Goal: Transaction & Acquisition: Download file/media

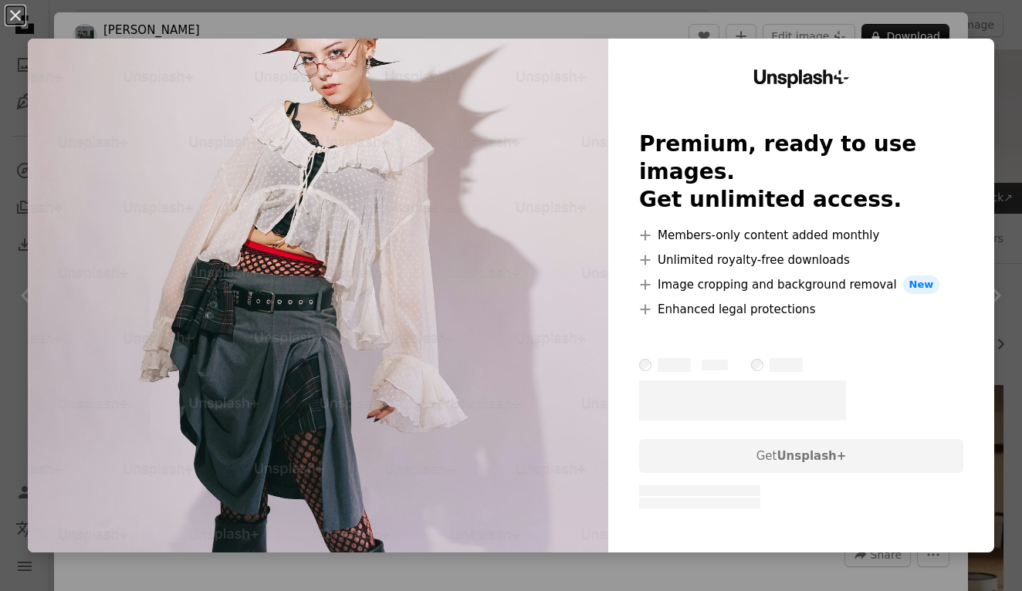
scroll to position [3481, 0]
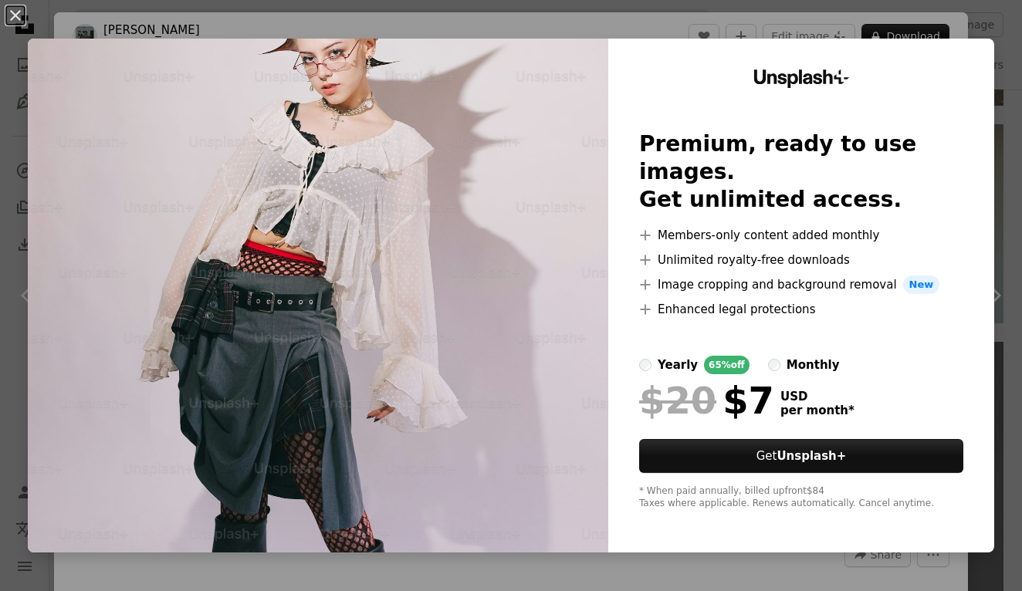
click at [730, 556] on div "An X shape Unsplash+ Premium, ready to use images. Get unlimited access. A plus…" at bounding box center [511, 295] width 1022 height 591
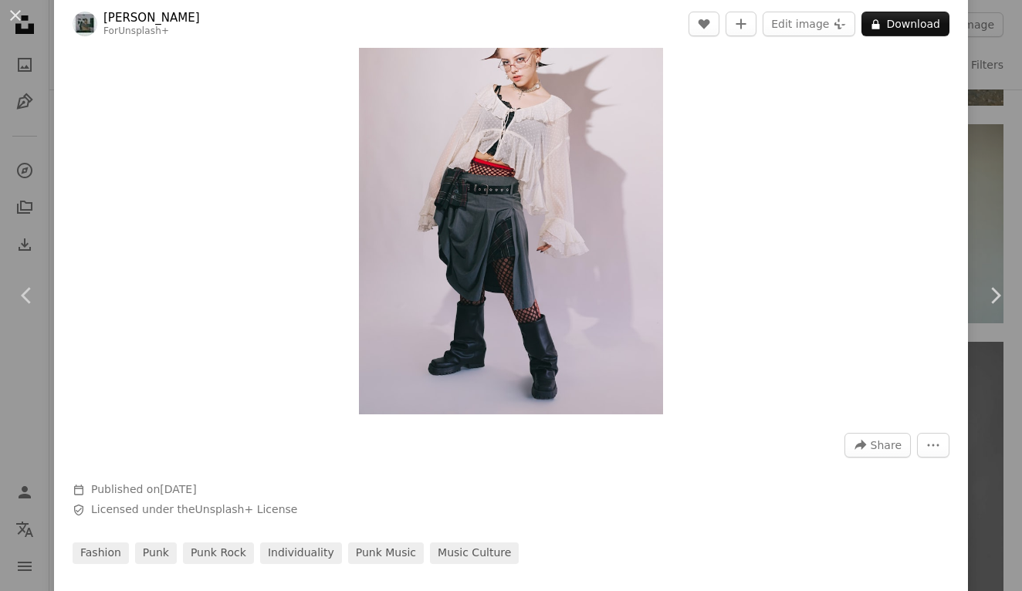
scroll to position [113, 0]
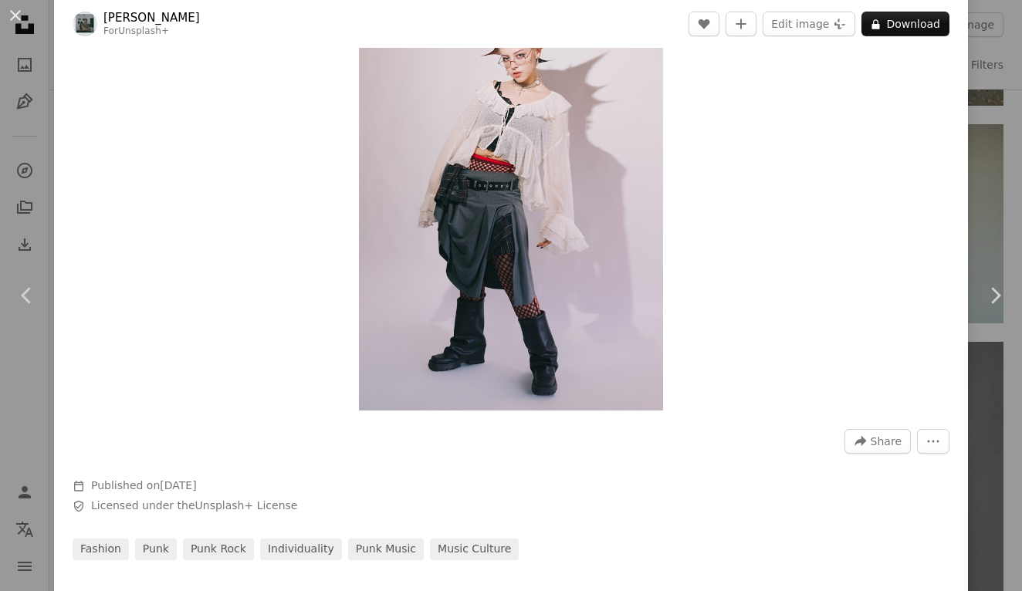
click at [599, 353] on img "Zoom in on this image" at bounding box center [511, 182] width 304 height 456
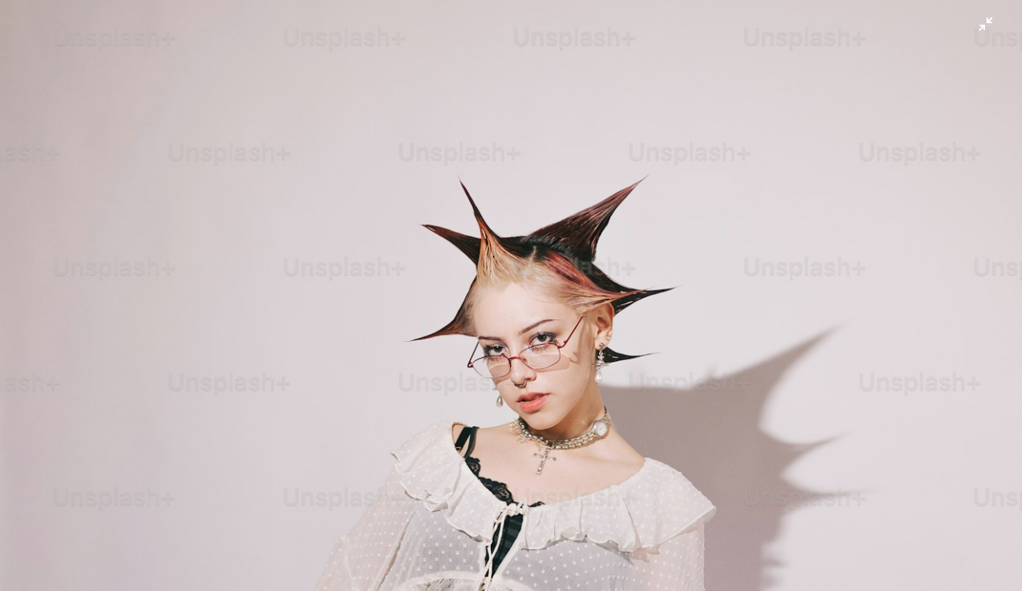
scroll to position [472, 0]
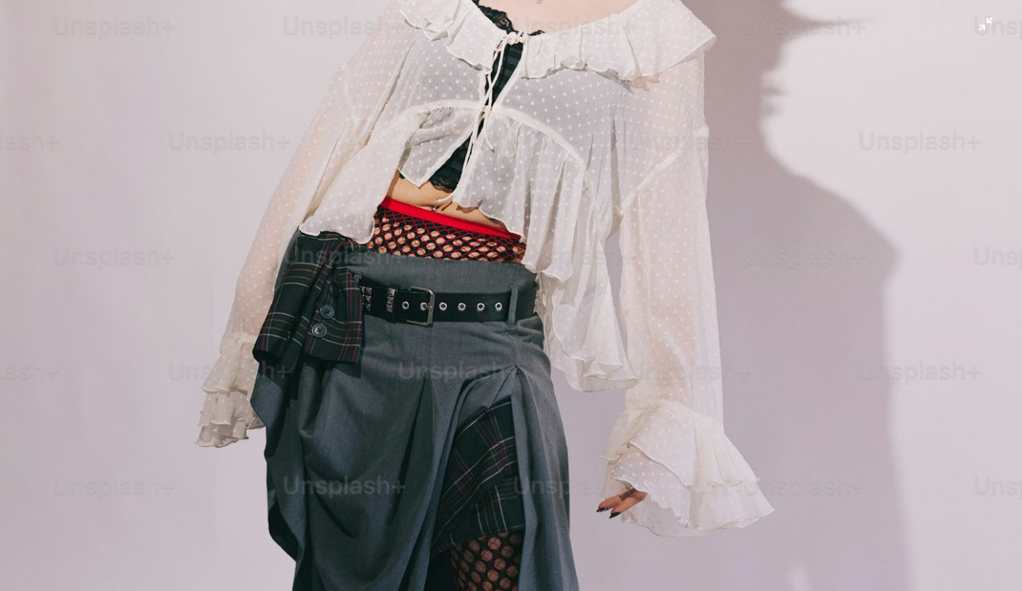
click at [654, 343] on img "Zoom out on this image" at bounding box center [510, 295] width 1023 height 1535
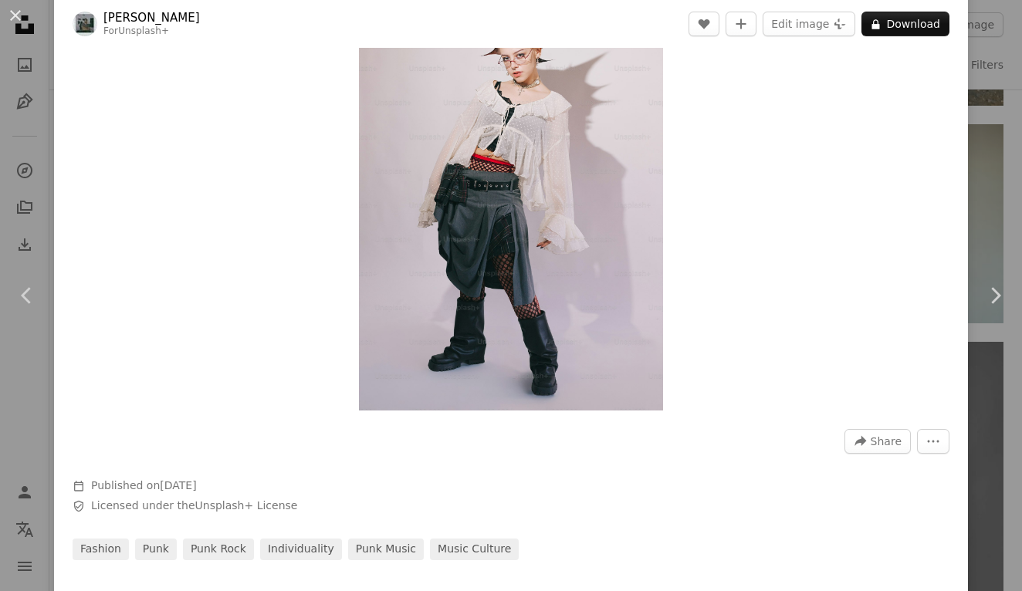
scroll to position [68, 0]
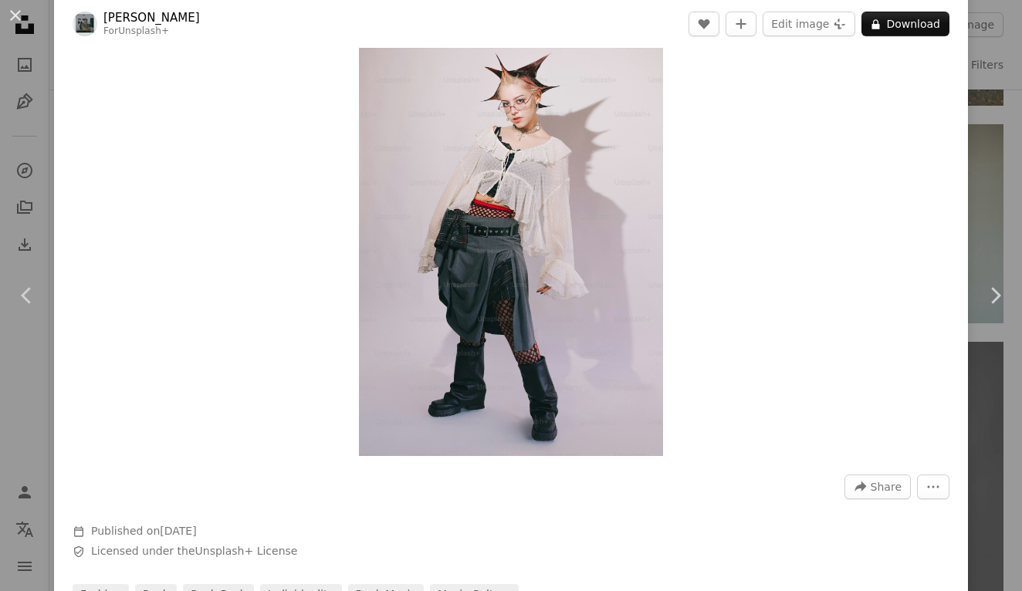
click at [654, 343] on img "Zoom in on this image" at bounding box center [511, 228] width 304 height 456
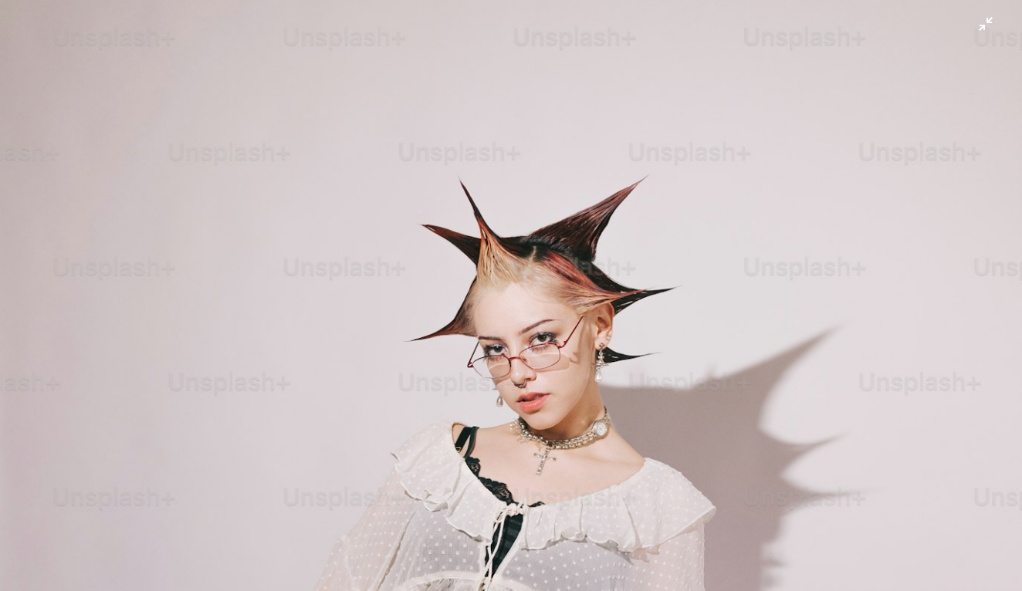
scroll to position [472, 0]
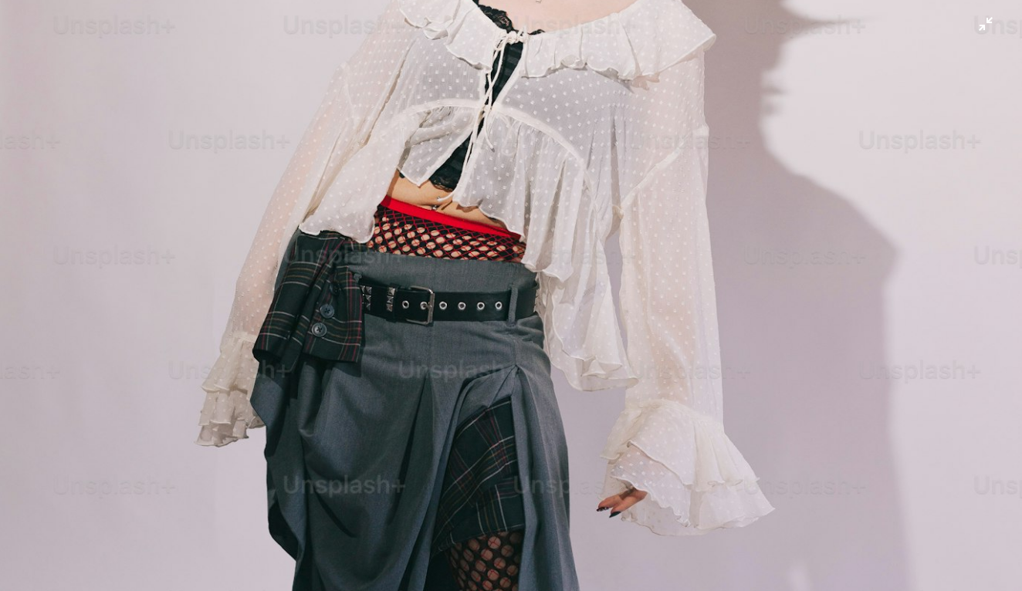
click at [654, 343] on img "Zoom out on this image" at bounding box center [510, 294] width 1023 height 1535
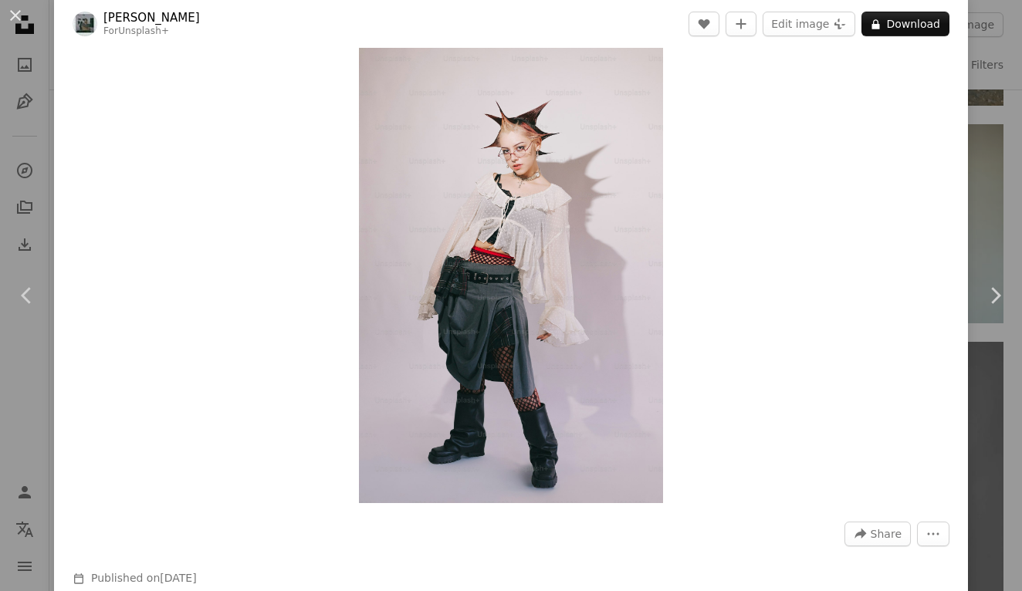
click at [780, 322] on div "Zoom in" at bounding box center [511, 275] width 914 height 472
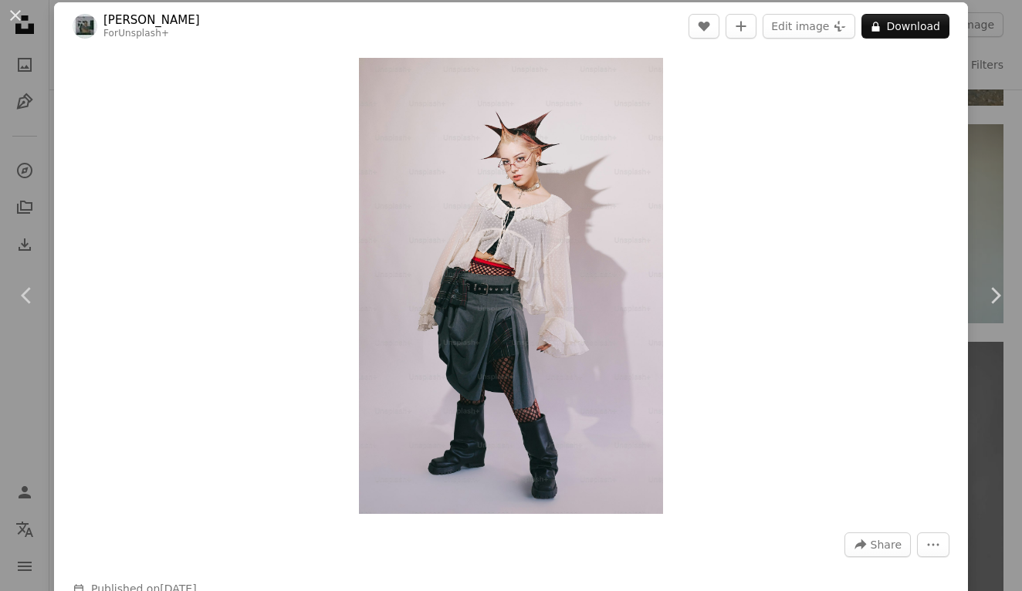
scroll to position [1, 0]
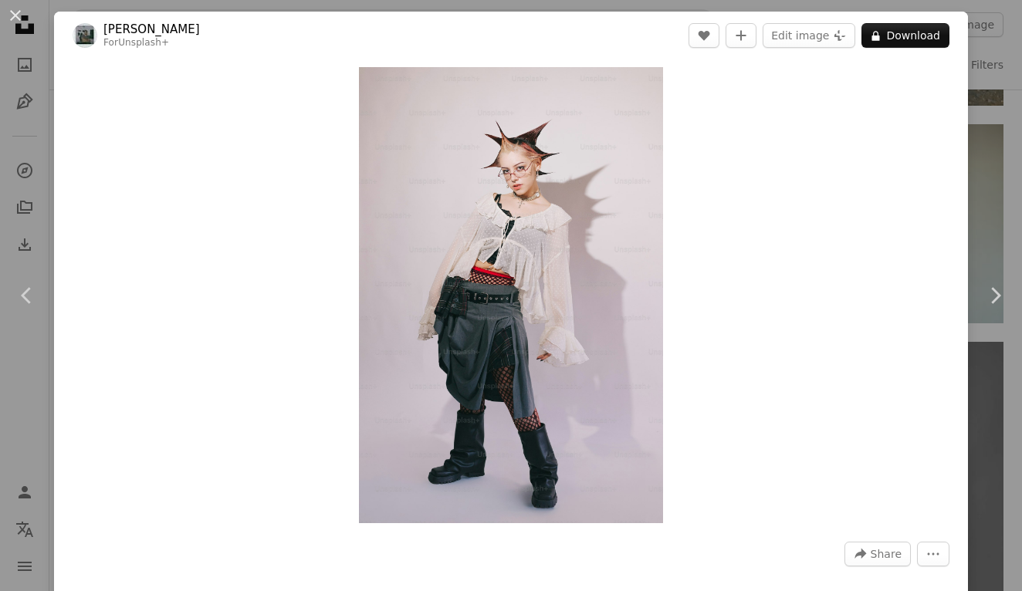
click at [760, 303] on div "Zoom in" at bounding box center [511, 295] width 914 height 472
click at [12, 12] on button "An X shape" at bounding box center [15, 15] width 19 height 19
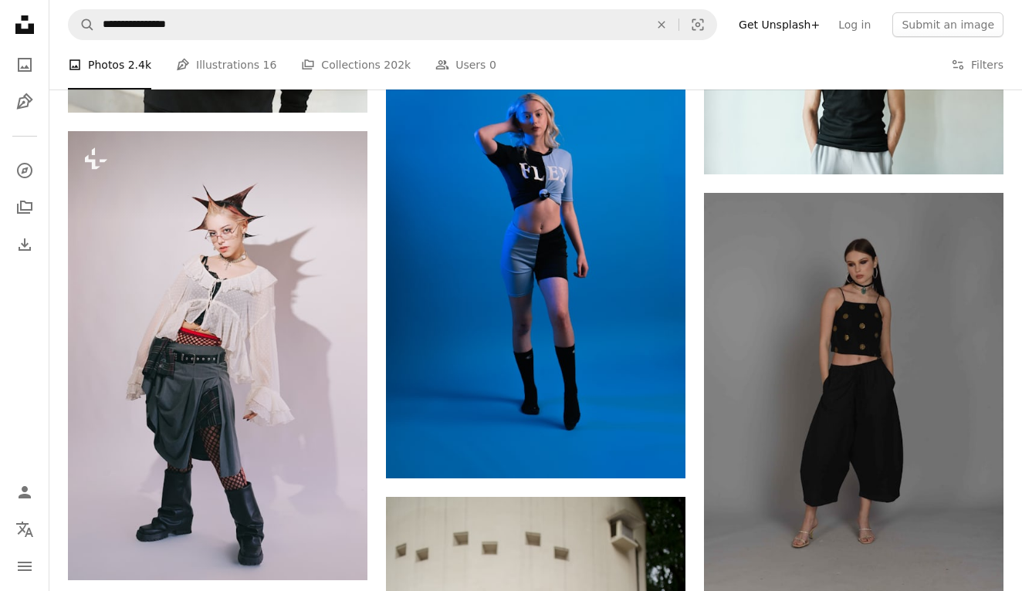
scroll to position [3621, 0]
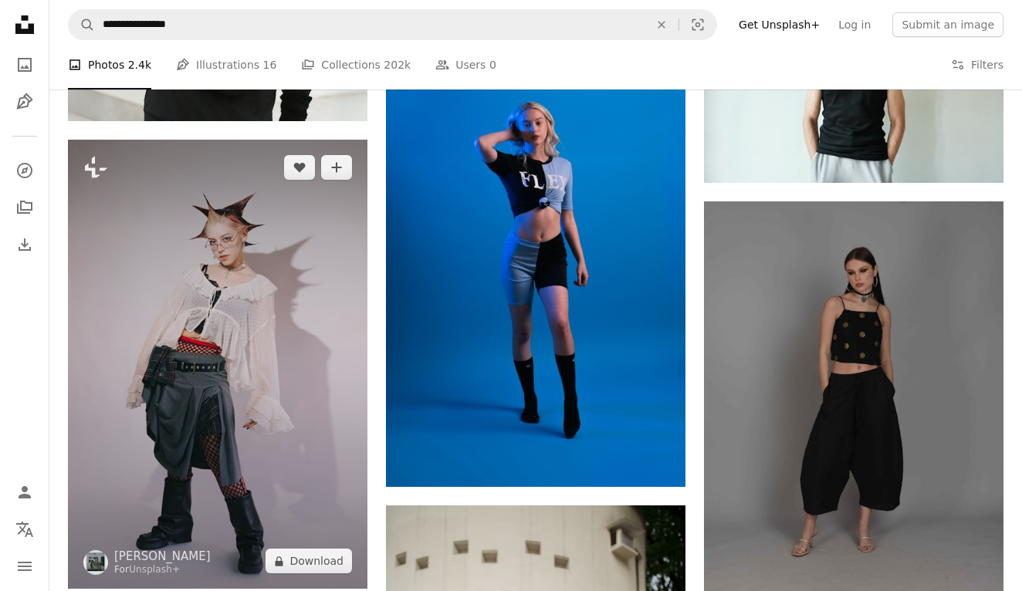
click at [260, 303] on img at bounding box center [217, 364] width 299 height 449
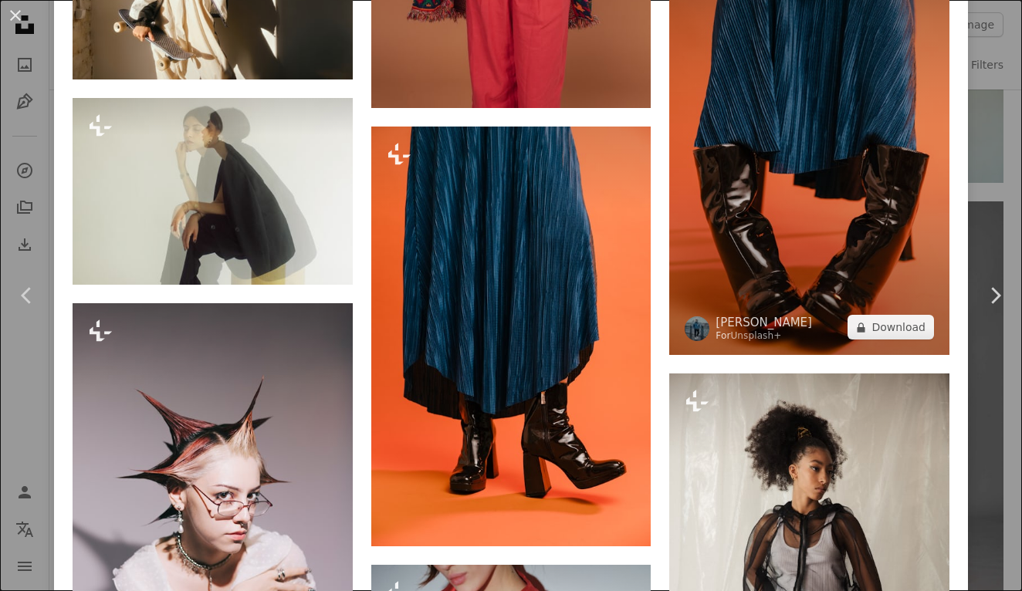
scroll to position [2176, 0]
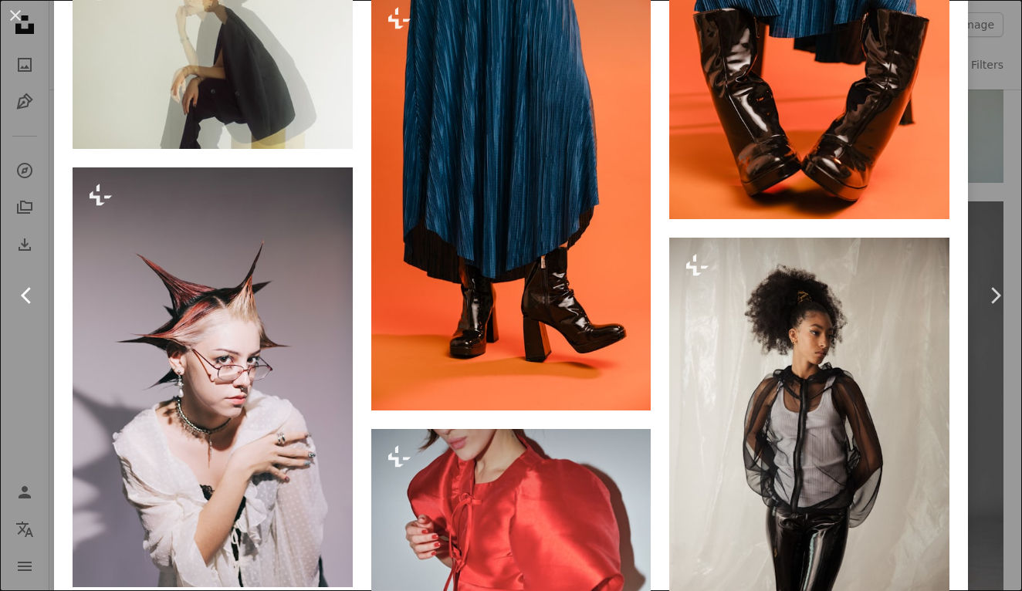
click at [23, 350] on link "Chevron left" at bounding box center [27, 295] width 54 height 148
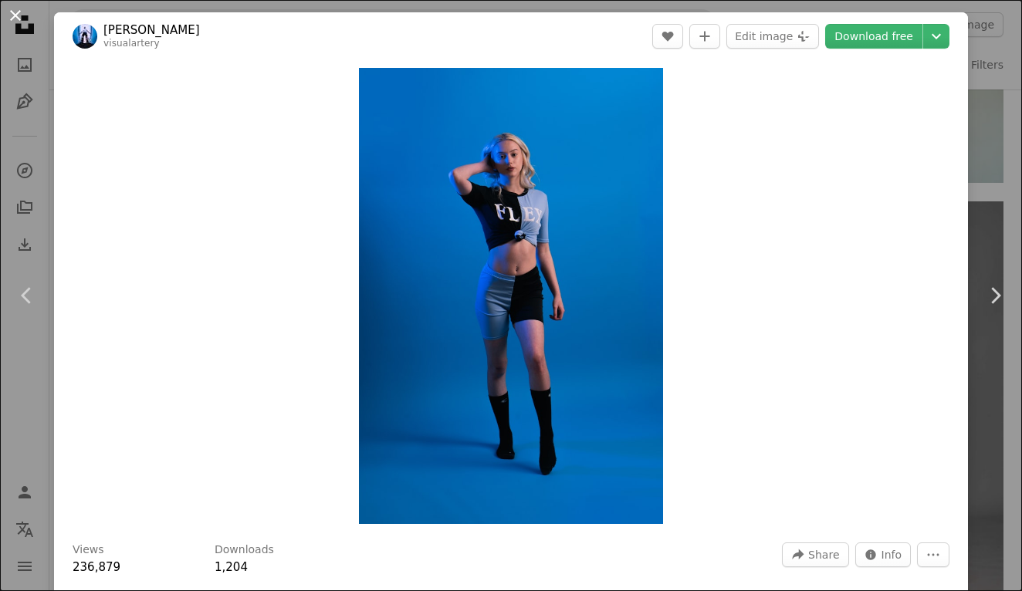
click at [19, 25] on button "An X shape" at bounding box center [15, 15] width 19 height 19
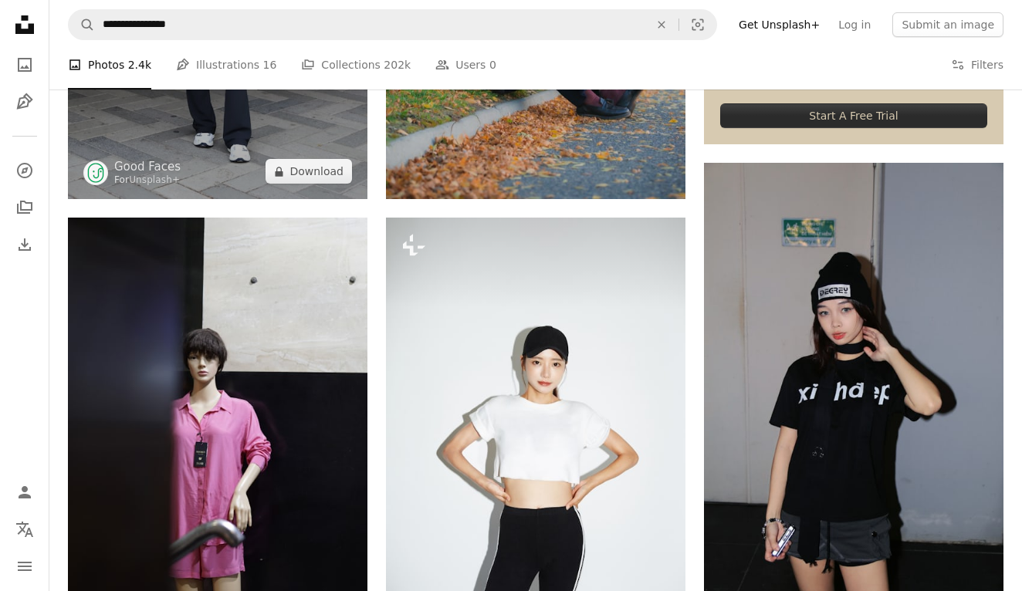
scroll to position [494, 0]
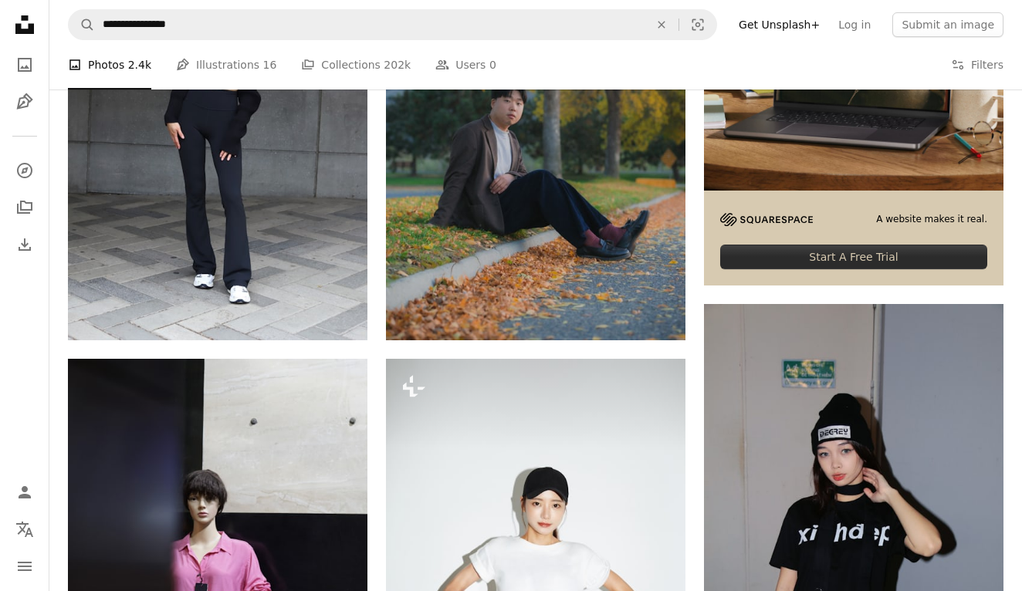
click at [254, 42] on nav "**********" at bounding box center [535, 24] width 972 height 49
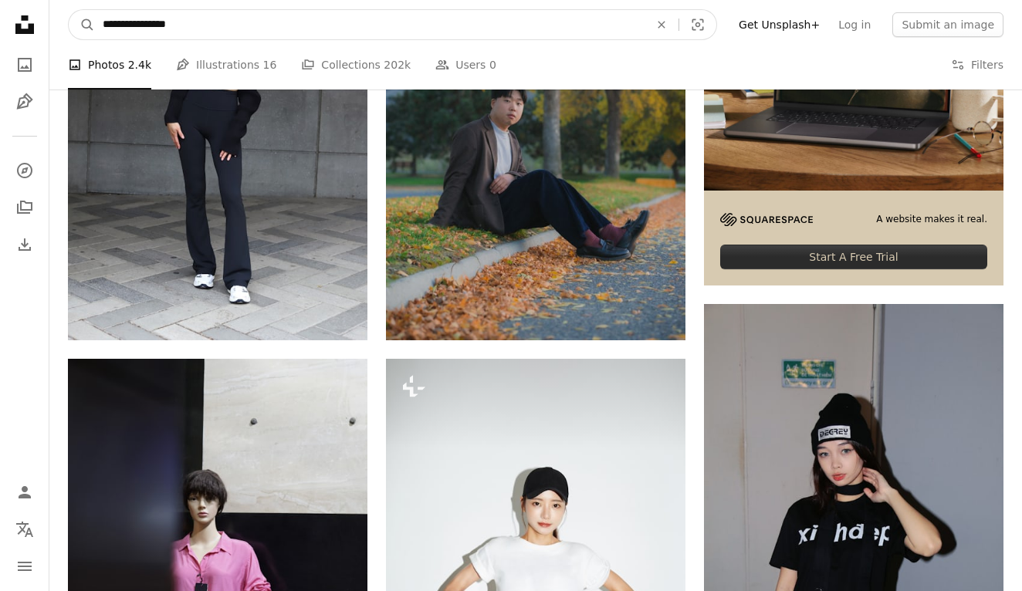
click at [253, 31] on input "**********" at bounding box center [369, 24] width 549 height 29
type input "**********"
click at [82, 25] on button "A magnifying glass" at bounding box center [82, 24] width 26 height 29
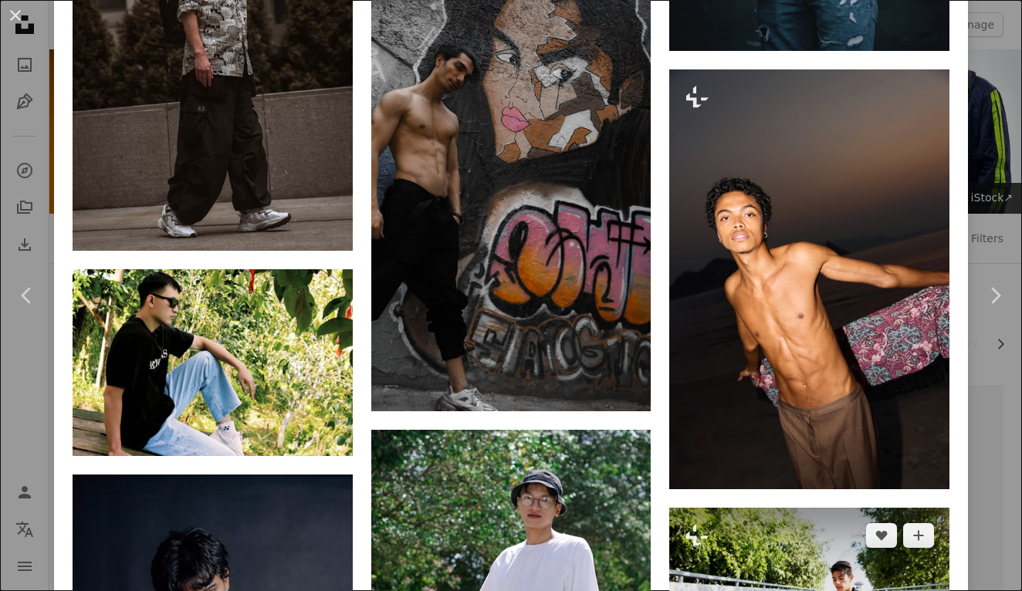
scroll to position [2441, 0]
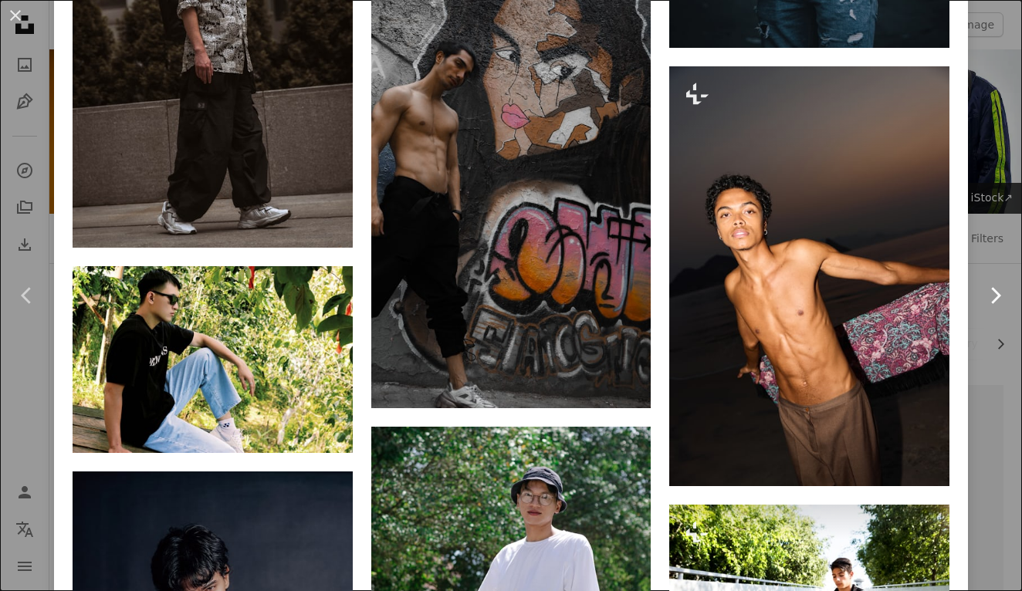
click at [981, 326] on link "Chevron right" at bounding box center [995, 295] width 54 height 148
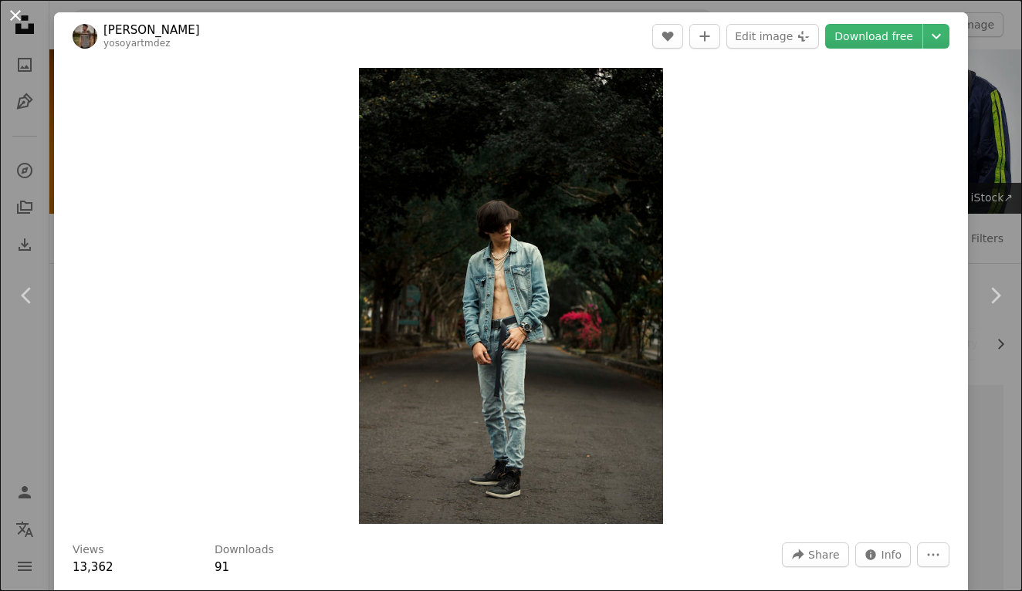
click at [15, 19] on button "An X shape" at bounding box center [15, 15] width 19 height 19
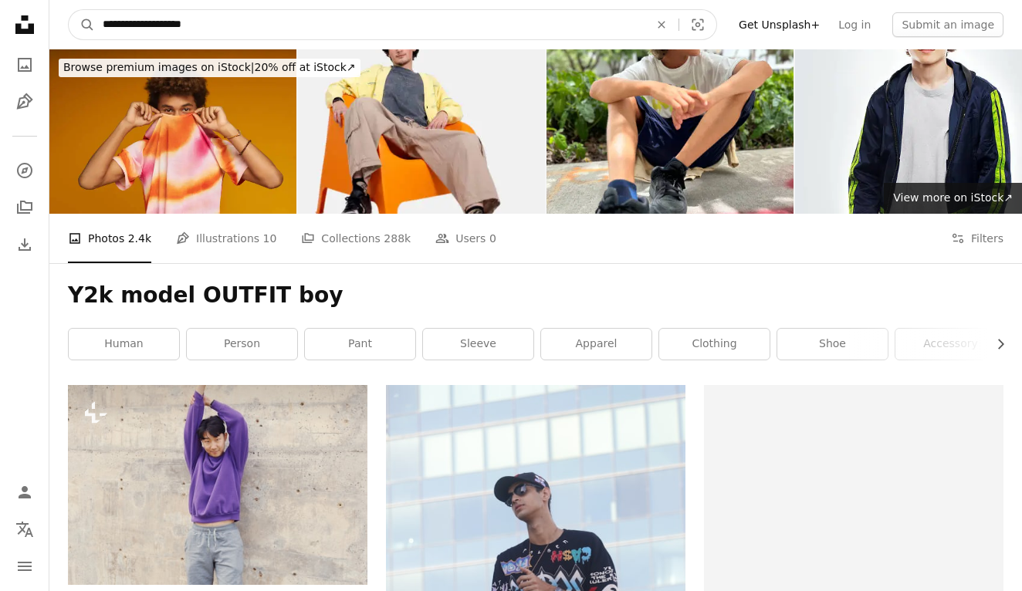
click at [380, 25] on input "**********" at bounding box center [369, 24] width 549 height 29
type input "**********"
click at [82, 25] on button "A magnifying glass" at bounding box center [82, 24] width 26 height 29
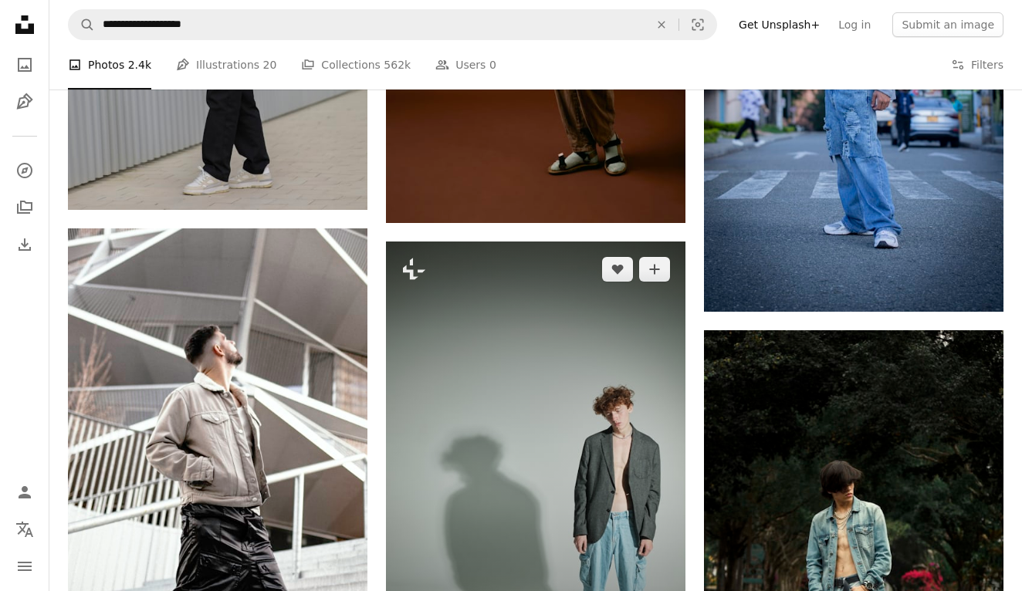
scroll to position [1554, 0]
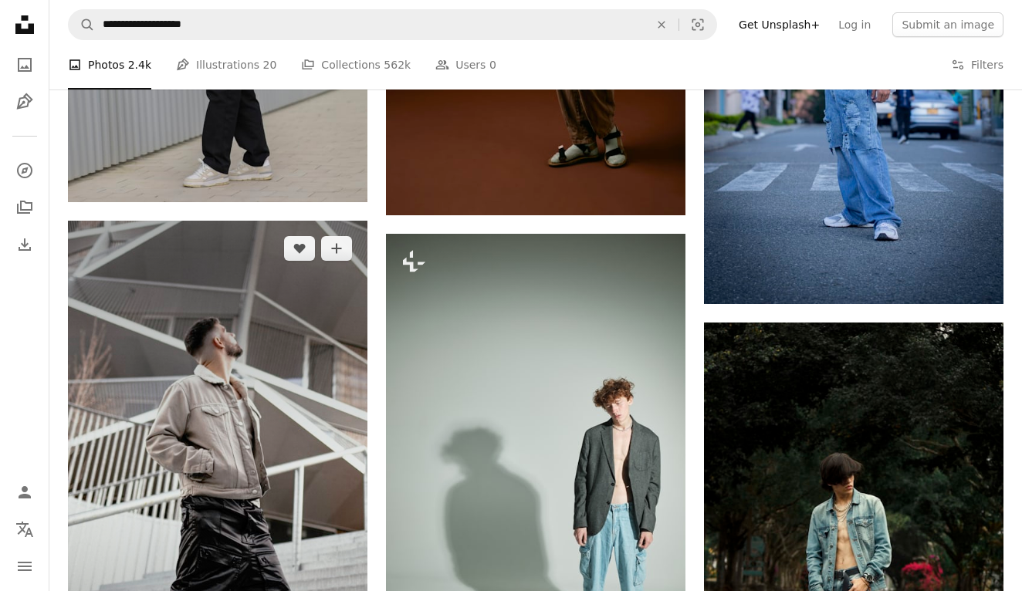
click at [203, 392] on img at bounding box center [217, 487] width 299 height 532
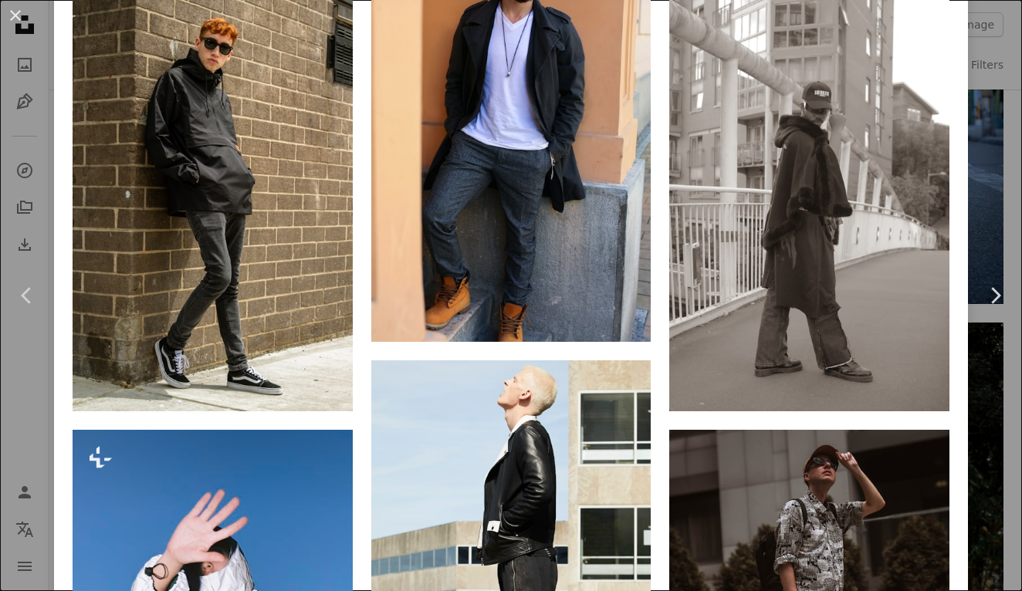
scroll to position [777, 0]
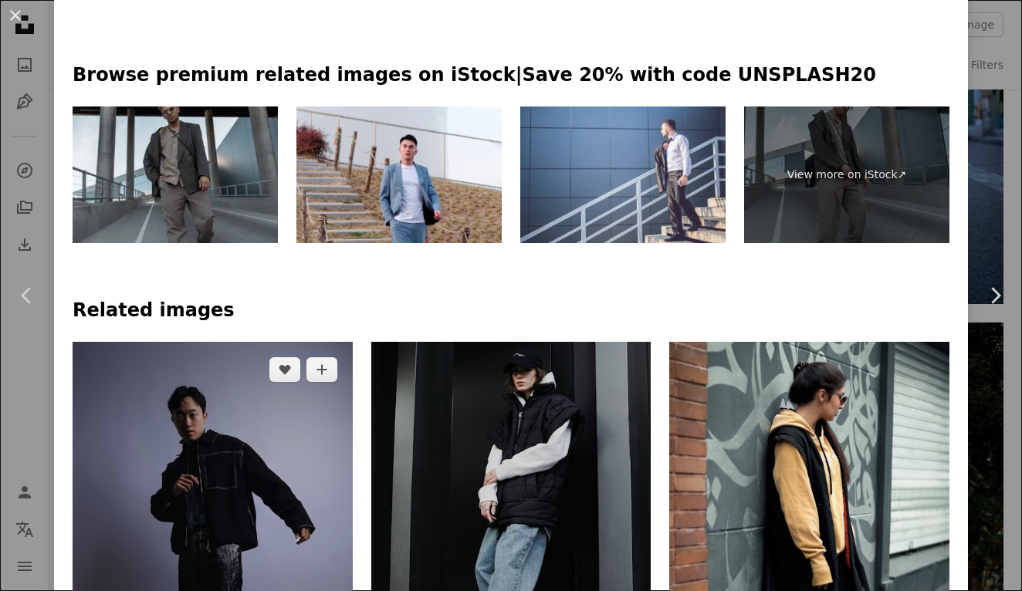
click at [244, 342] on img at bounding box center [213, 552] width 280 height 420
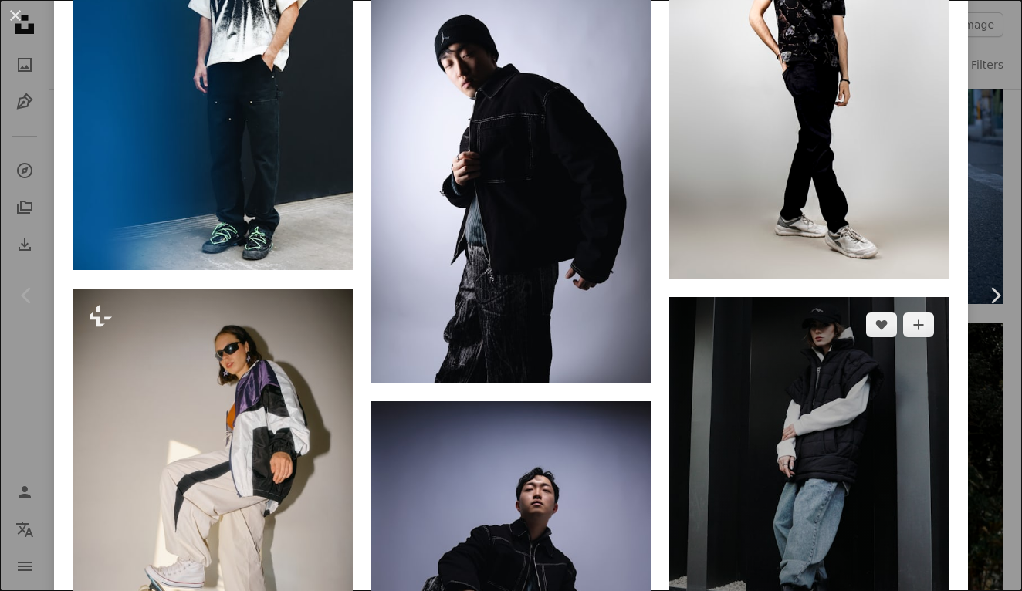
scroll to position [2943, 0]
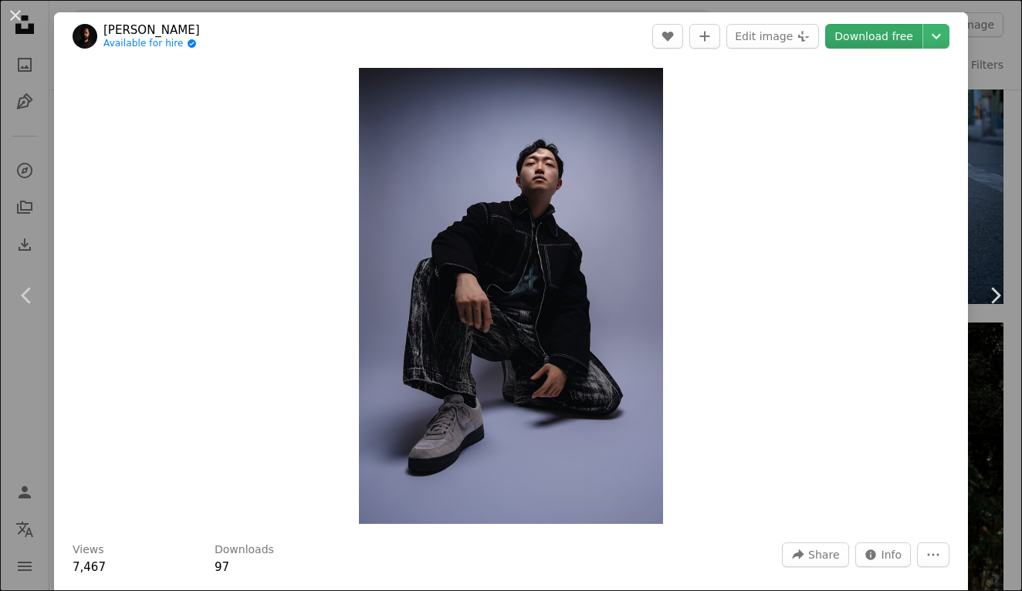
click at [884, 44] on link "Download free" at bounding box center [873, 36] width 97 height 25
